Goal: Transaction & Acquisition: Purchase product/service

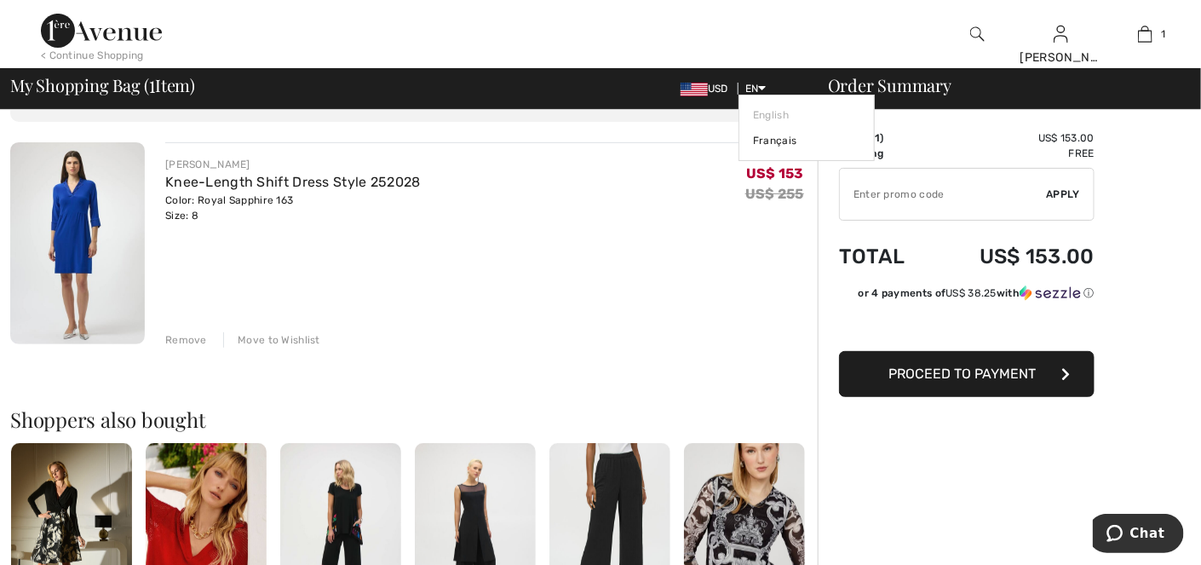
scroll to position [68, 0]
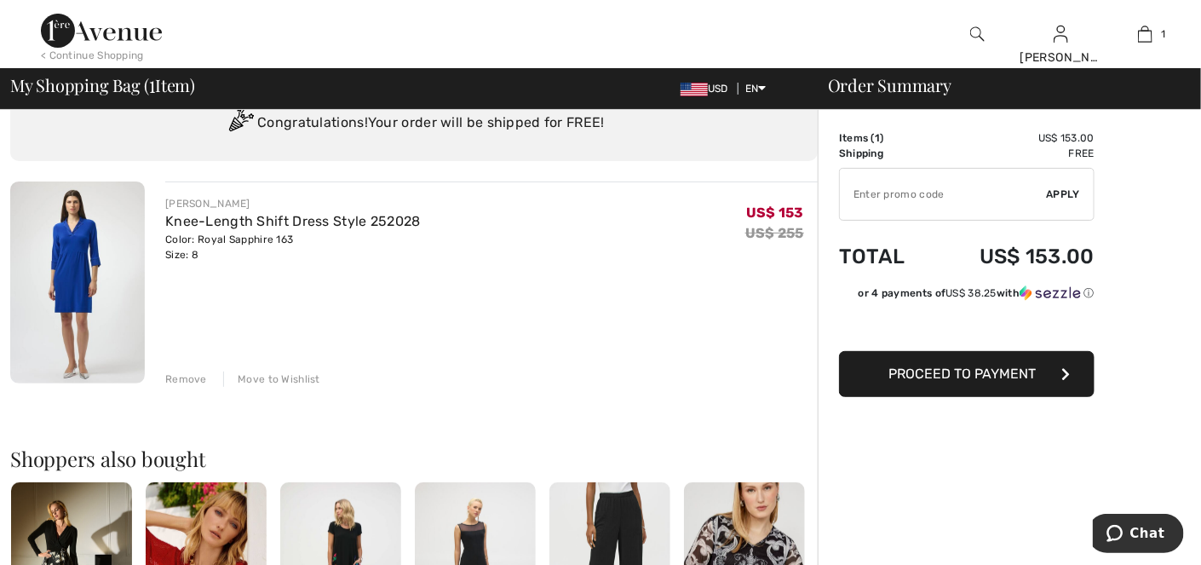
click at [70, 287] on img at bounding box center [77, 282] width 135 height 202
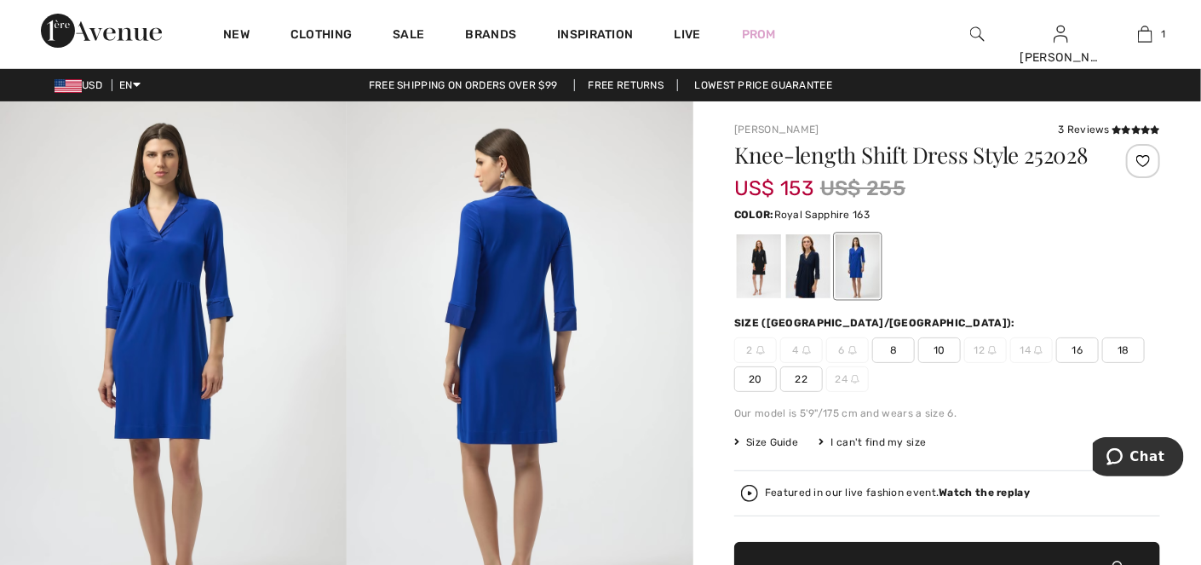
click at [152, 308] on img at bounding box center [173, 361] width 347 height 520
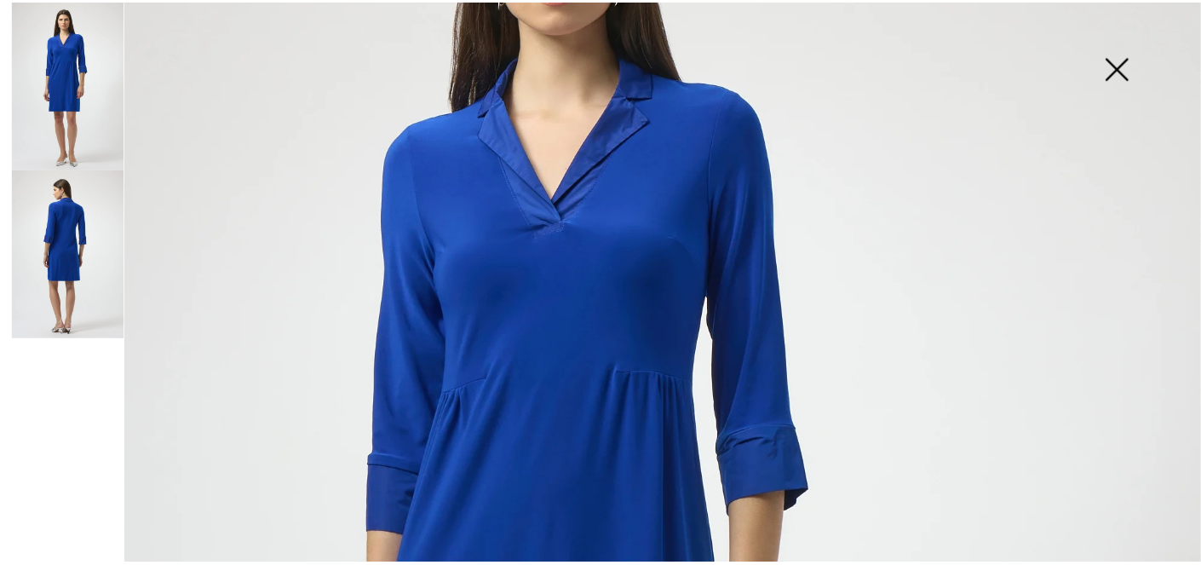
scroll to position [256, 0]
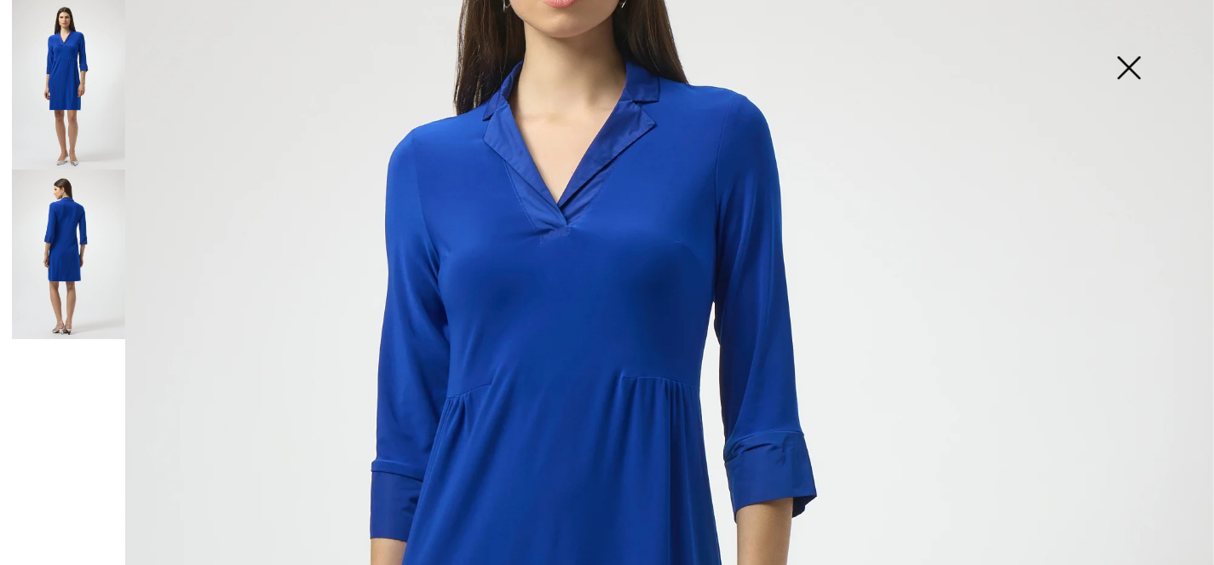
click at [1130, 64] on img at bounding box center [1128, 70] width 85 height 88
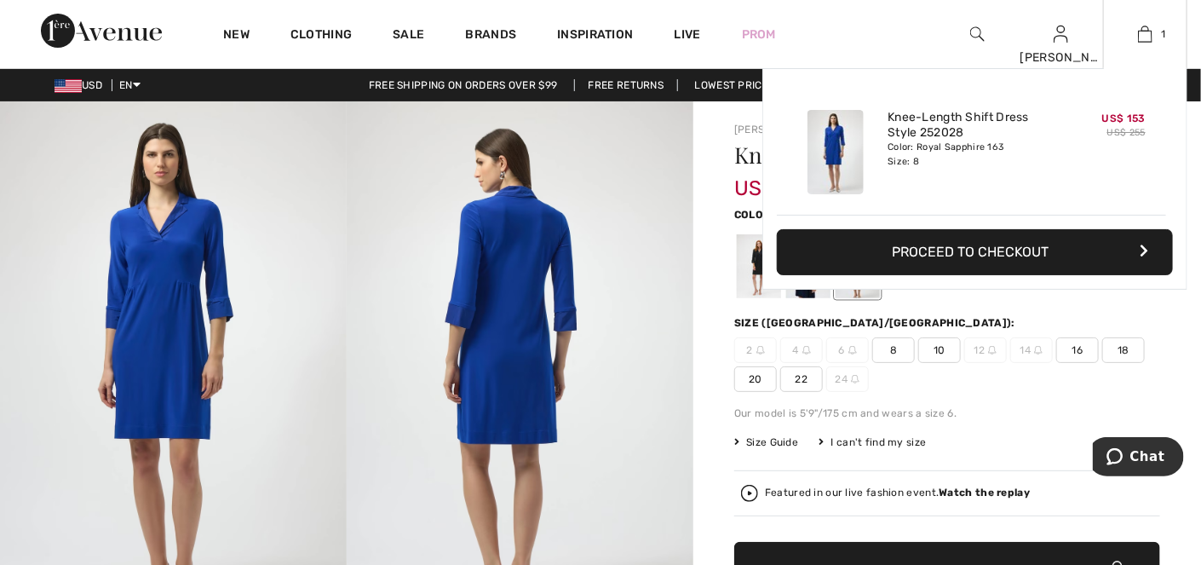
click at [997, 252] on button "Proceed to Checkout" at bounding box center [975, 252] width 396 height 46
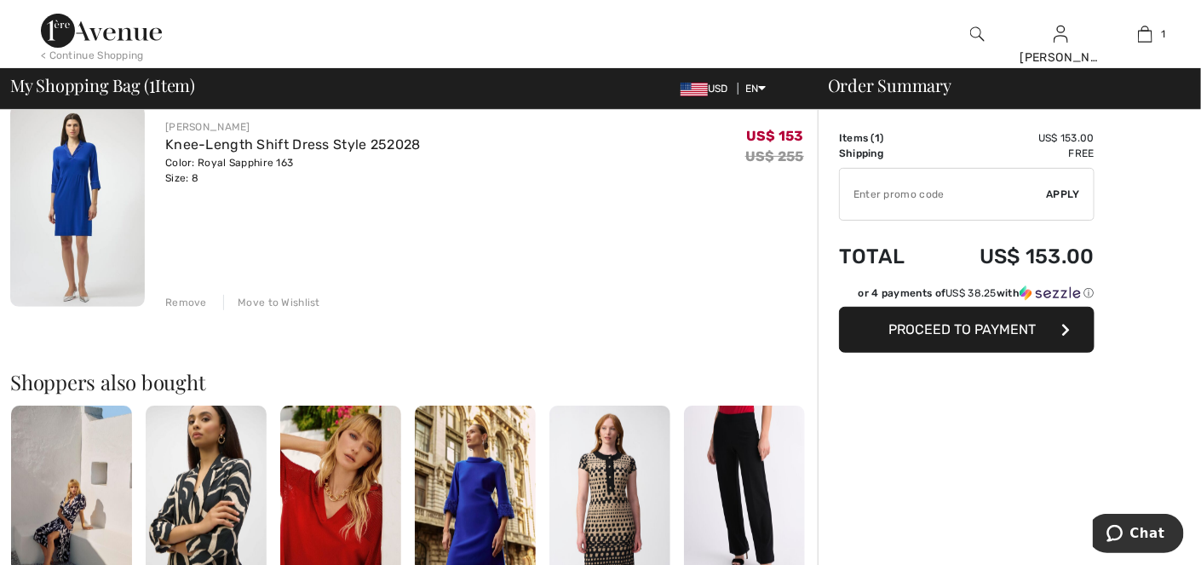
scroll to position [170, 0]
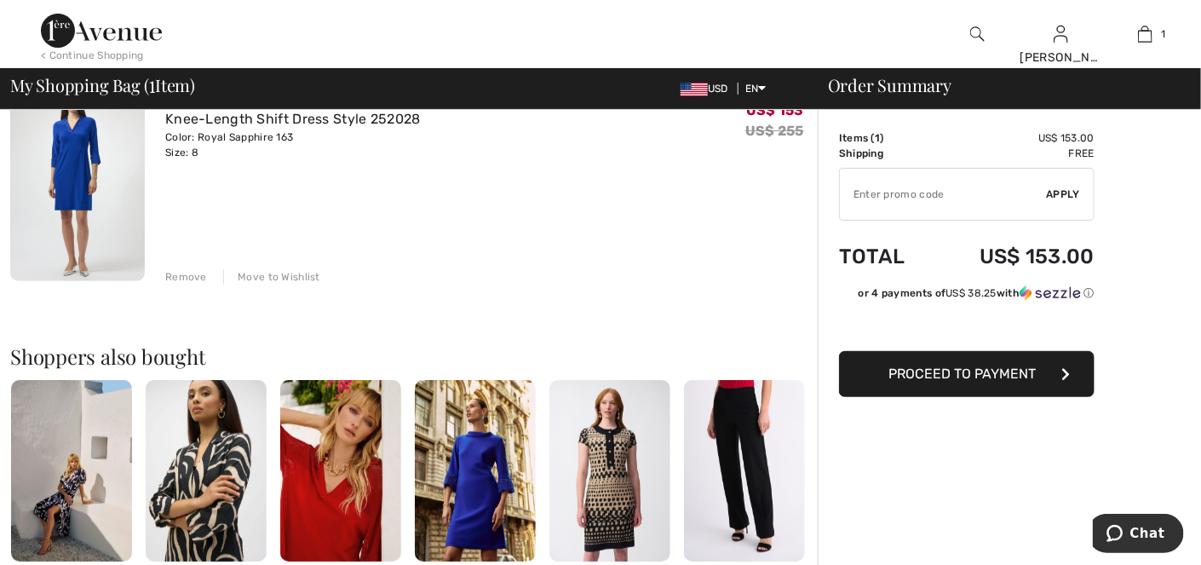
click at [936, 376] on span "Proceed to Payment" at bounding box center [962, 373] width 147 height 16
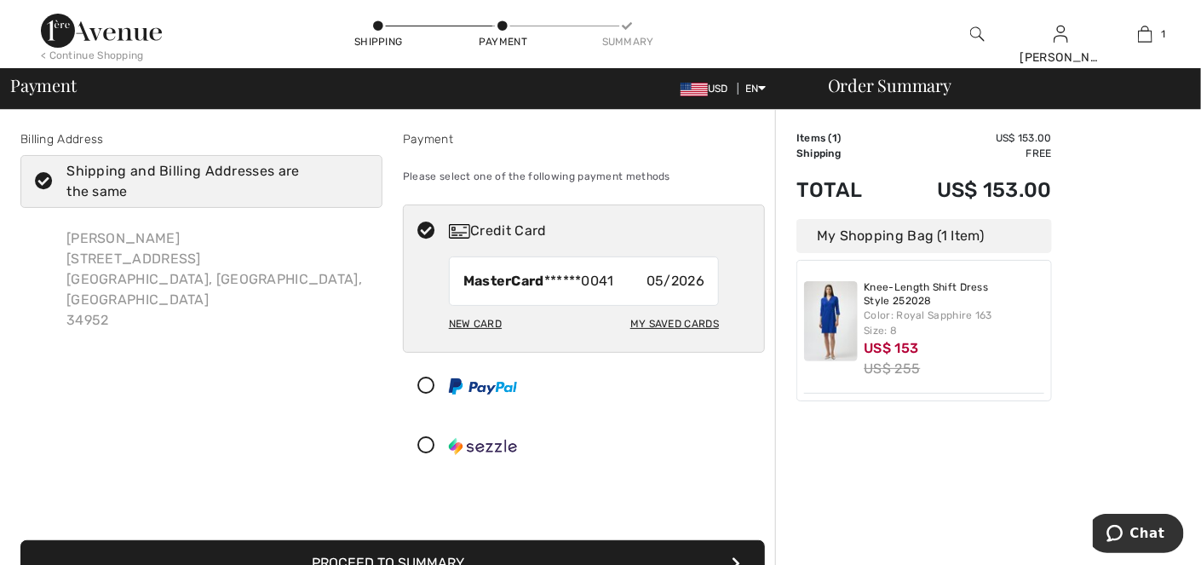
click at [675, 320] on div "My Saved Cards" at bounding box center [674, 323] width 89 height 29
radio input "true"
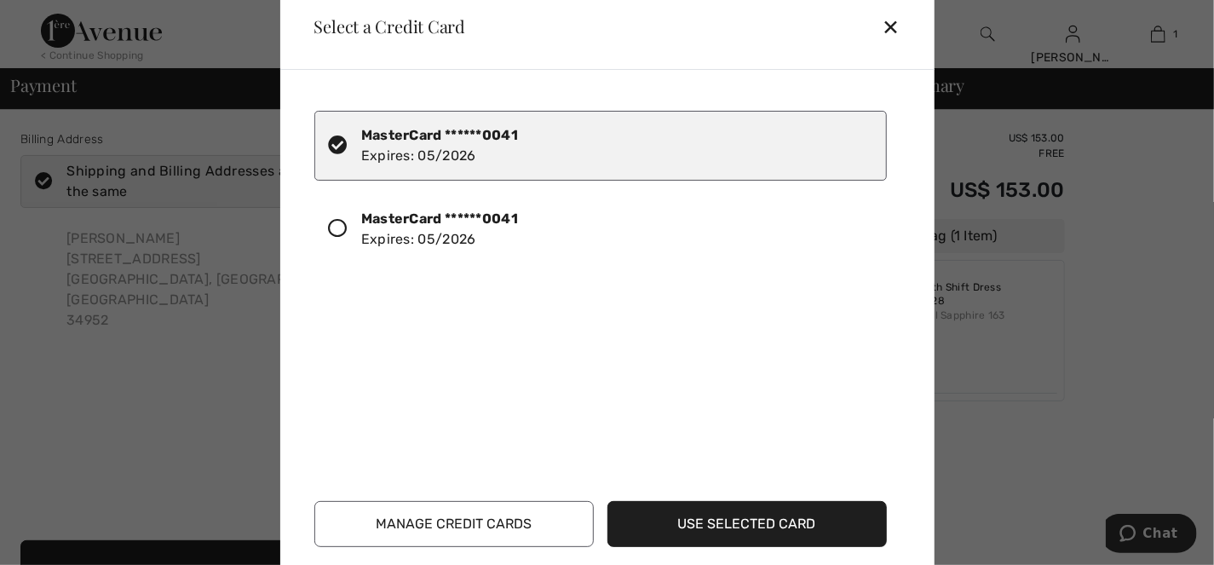
click at [710, 522] on button "Use Selected Card" at bounding box center [746, 524] width 279 height 46
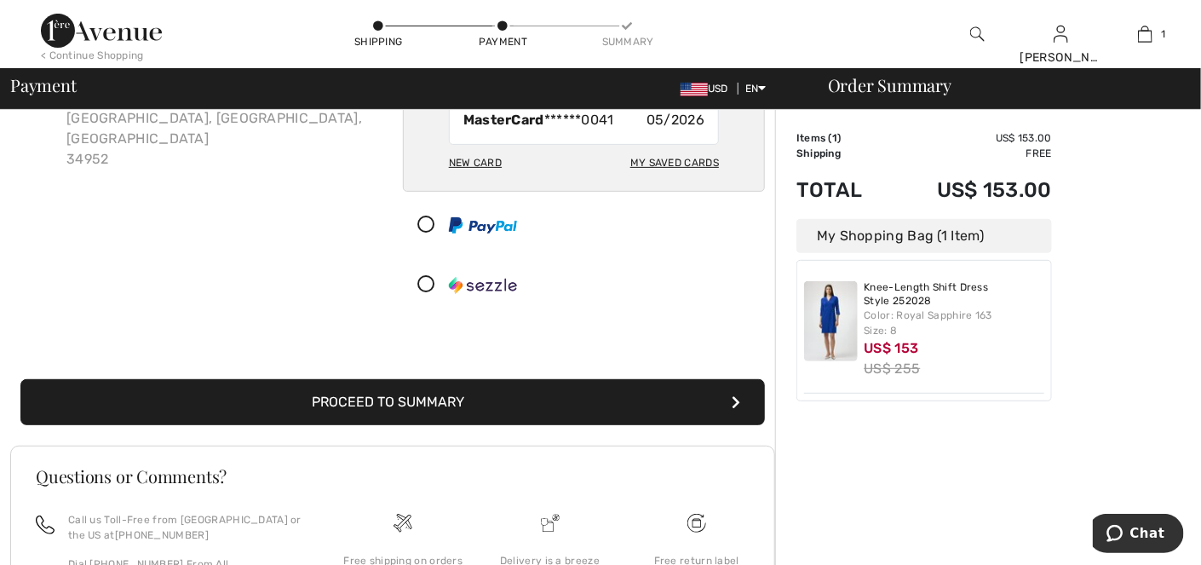
scroll to position [170, 0]
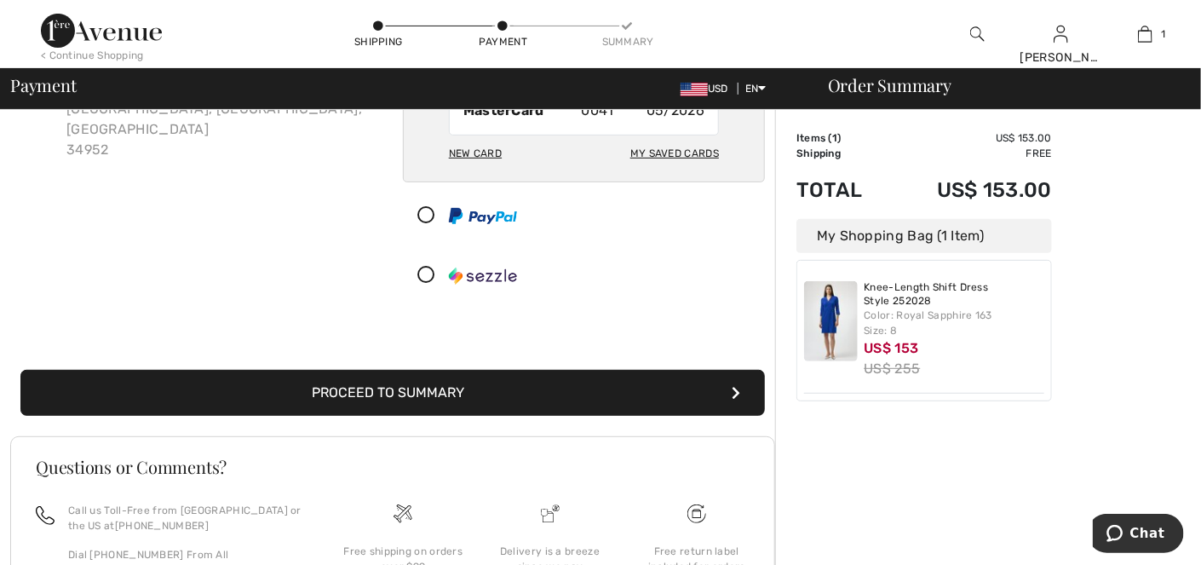
click at [738, 388] on icon "submit" at bounding box center [736, 393] width 9 height 14
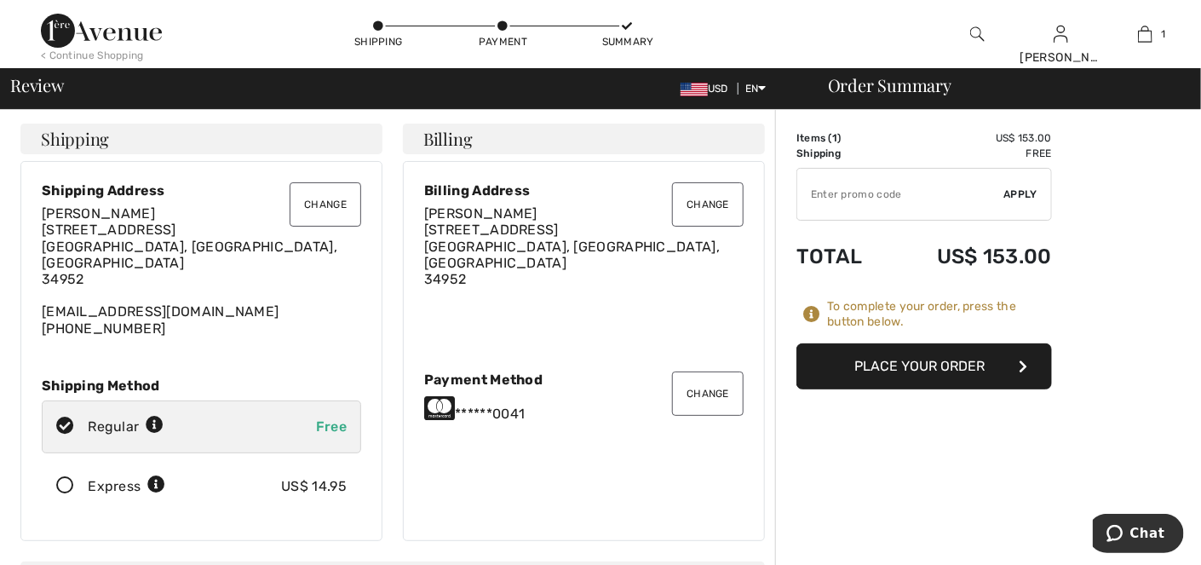
click at [924, 358] on button "Place Your Order" at bounding box center [924, 366] width 256 height 46
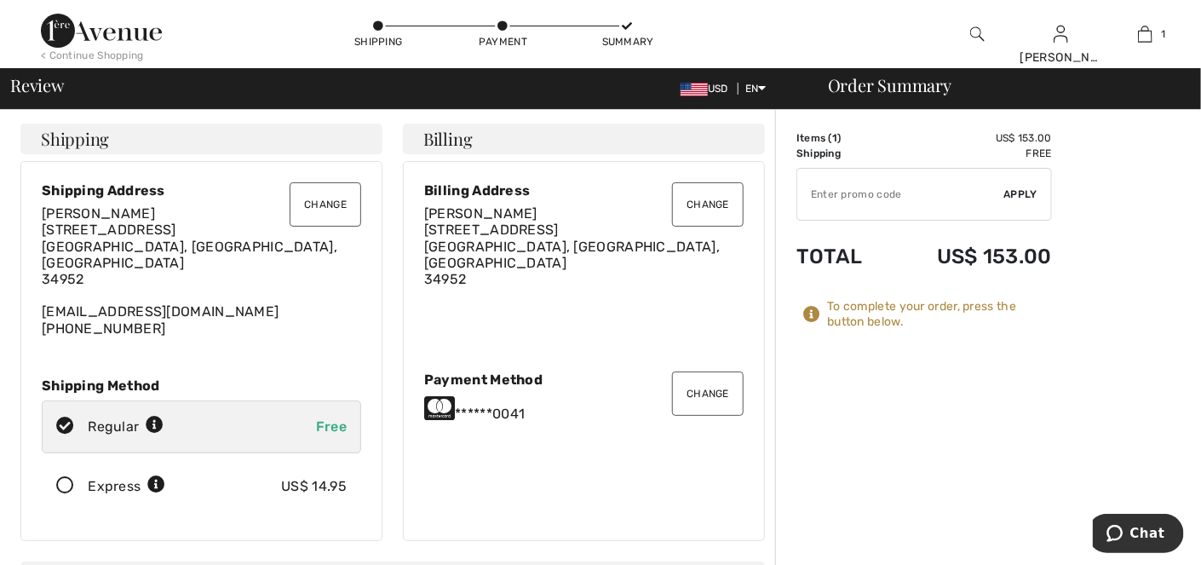
scroll to position [85, 0]
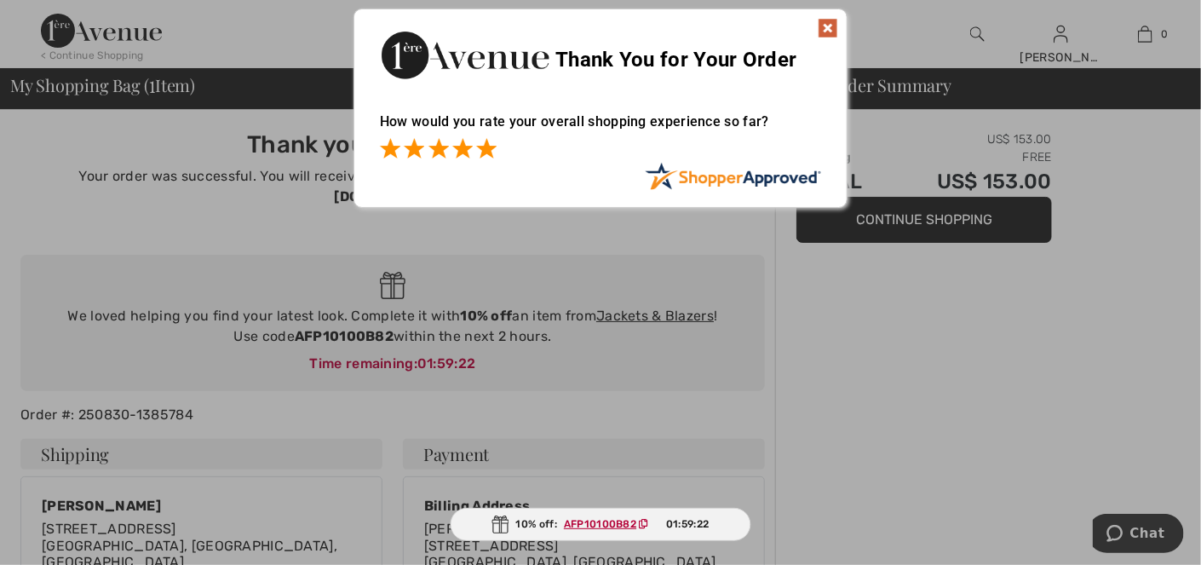
click at [485, 149] on span at bounding box center [486, 148] width 20 height 20
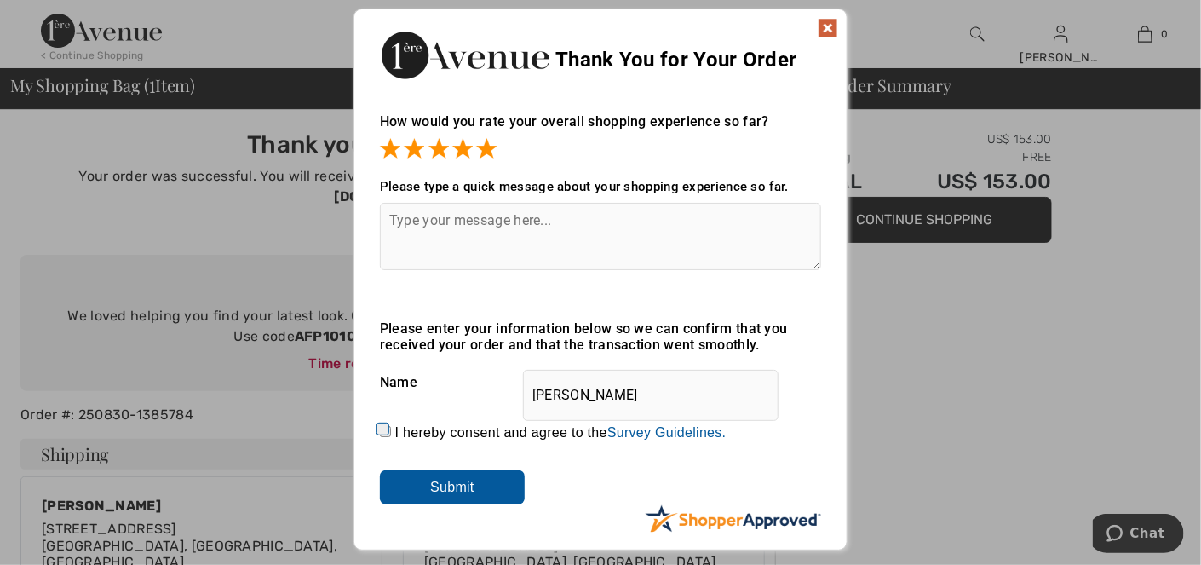
click at [382, 426] on input "I hereby consent and agree to the By submitting a review, you grant permission …" at bounding box center [385, 431] width 11 height 11
checkbox input "true"
click at [391, 217] on textarea at bounding box center [600, 236] width 441 height 67
type textarea "I can usually find what I need!"
click at [440, 484] on input "Submit" at bounding box center [452, 487] width 145 height 34
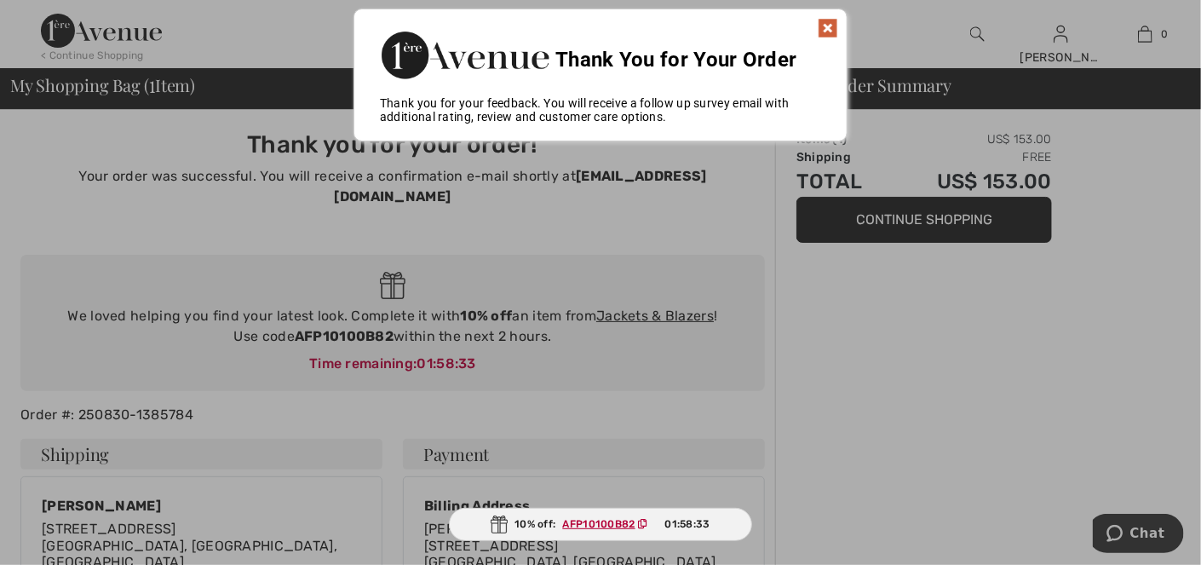
click at [826, 26] on img at bounding box center [828, 28] width 20 height 20
